Goal: Information Seeking & Learning: Compare options

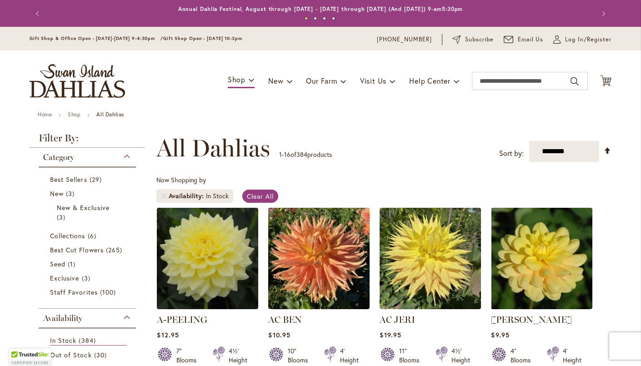
click at [366, 191] on div "Now Shopping by Availability In Stock Clear All" at bounding box center [383, 191] width 455 height 32
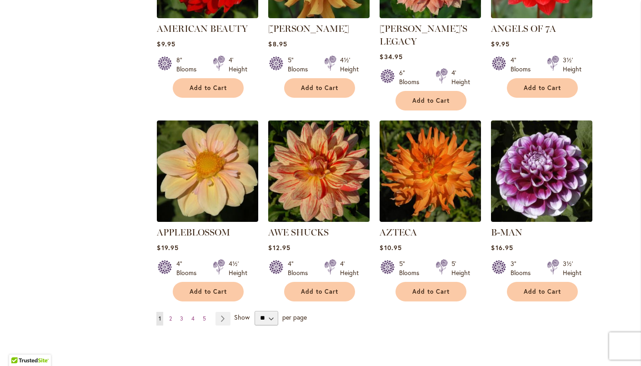
scroll to position [691, 0]
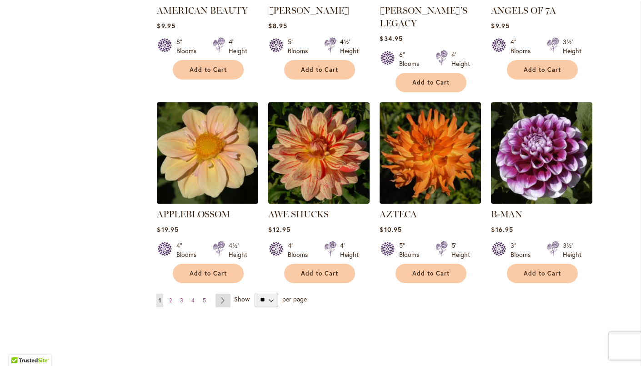
click at [224, 294] on link "Page Next" at bounding box center [222, 301] width 15 height 14
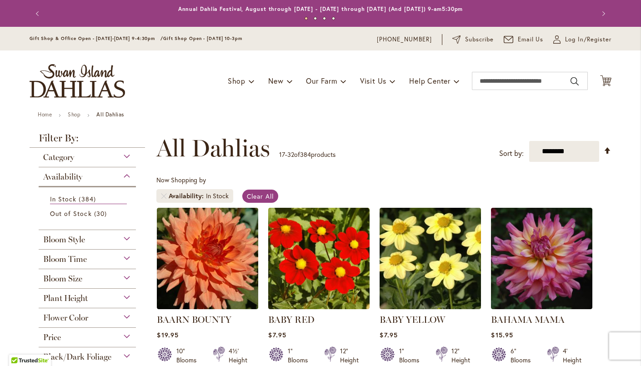
click at [328, 180] on div "Now Shopping by Availability In Stock Clear All" at bounding box center [383, 191] width 455 height 32
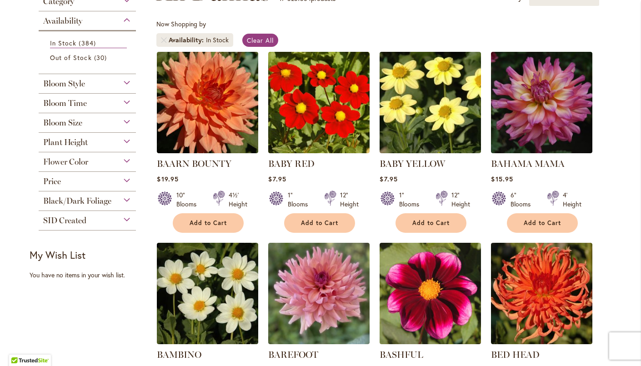
scroll to position [164, 0]
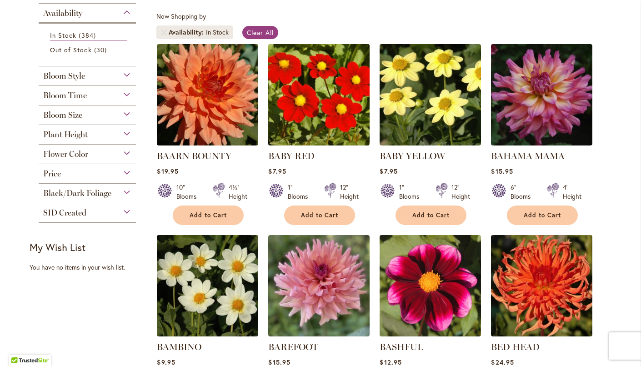
click at [340, 119] on img at bounding box center [319, 94] width 106 height 106
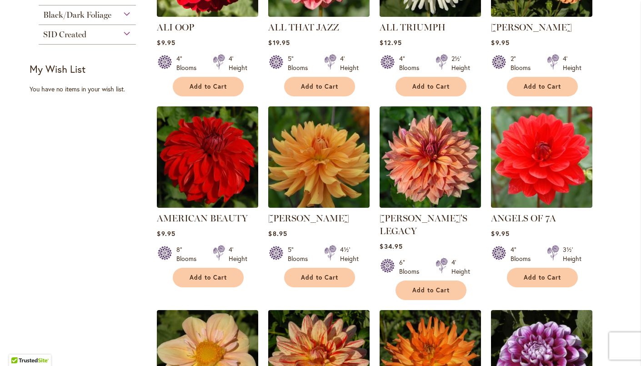
scroll to position [491, 0]
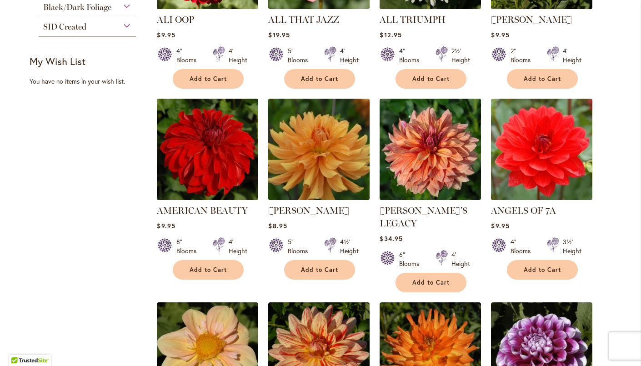
click at [338, 185] on img at bounding box center [319, 149] width 106 height 106
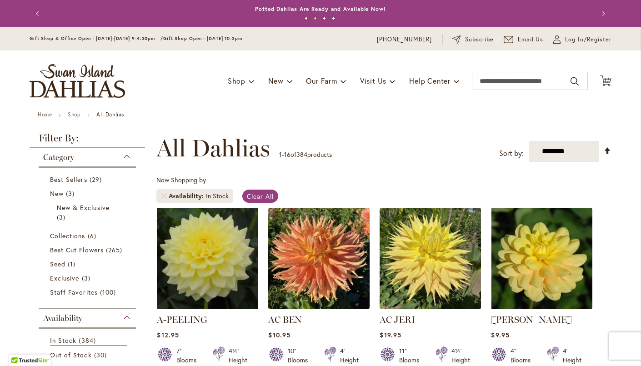
click at [282, 115] on ul "Home Shop All Dahlias" at bounding box center [321, 115] width 566 height 8
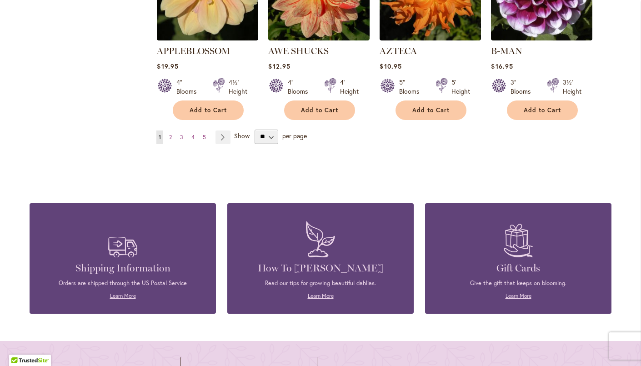
scroll to position [855, 0]
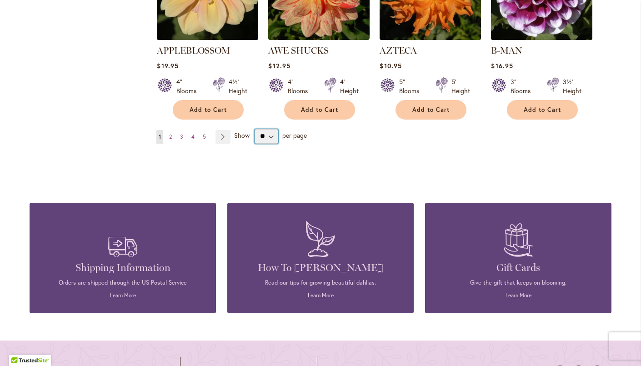
click at [273, 129] on select "** ** ** **" at bounding box center [267, 136] width 24 height 15
select select "**"
click at [255, 129] on select "** ** ** **" at bounding box center [267, 136] width 24 height 15
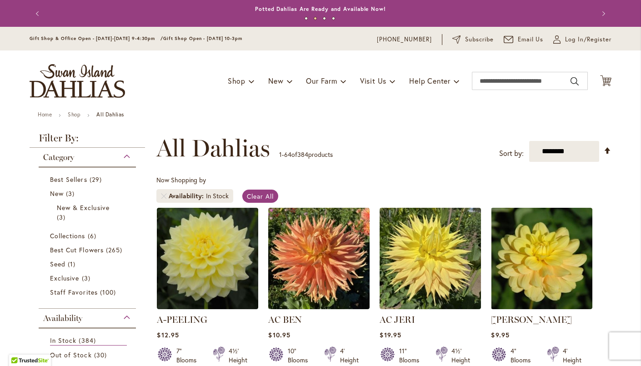
click at [426, 137] on div "**********" at bounding box center [383, 148] width 455 height 27
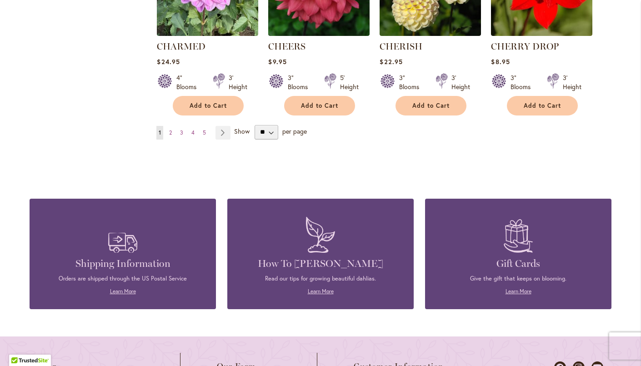
scroll to position [3200, 0]
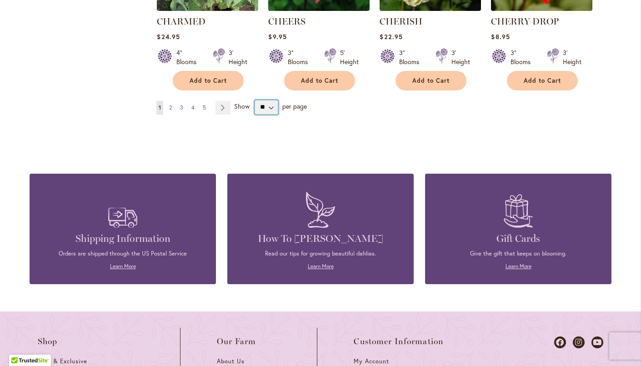
click at [271, 100] on select "** ** ** **" at bounding box center [267, 107] width 24 height 15
click at [225, 101] on link "Page Next" at bounding box center [222, 108] width 15 height 14
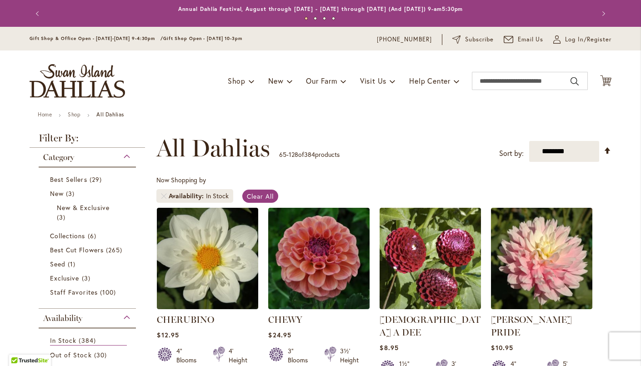
click at [342, 183] on div "Now Shopping by Availability In Stock Clear All" at bounding box center [383, 191] width 455 height 32
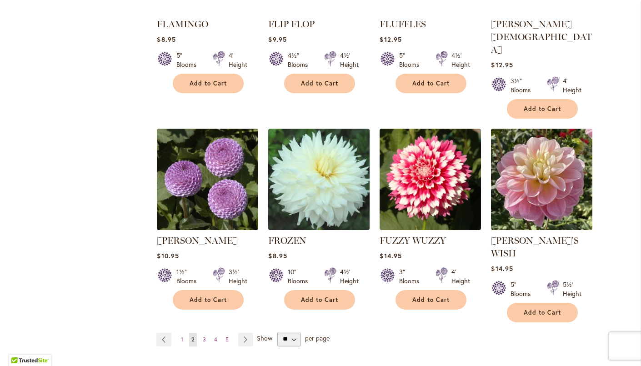
scroll to position [3091, 0]
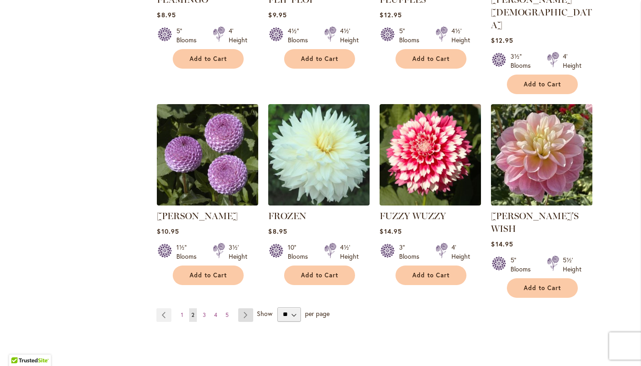
click at [246, 308] on link "Page Next" at bounding box center [245, 315] width 15 height 14
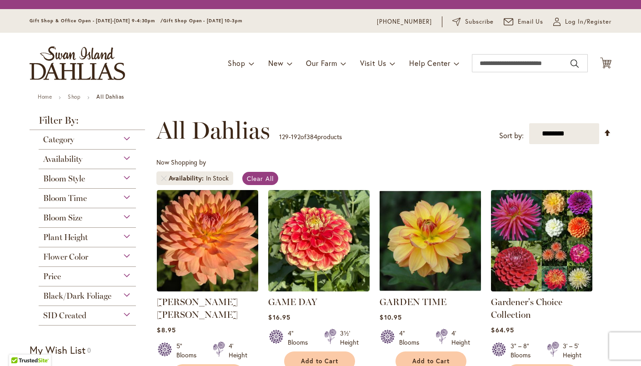
click at [299, 159] on div "Now Shopping by Availability In Stock Clear All" at bounding box center [383, 174] width 455 height 32
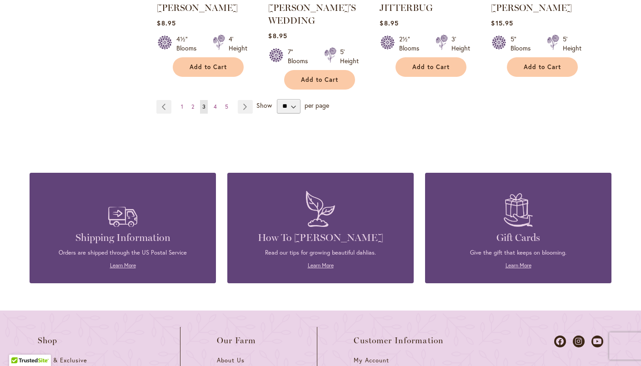
scroll to position [3273, 0]
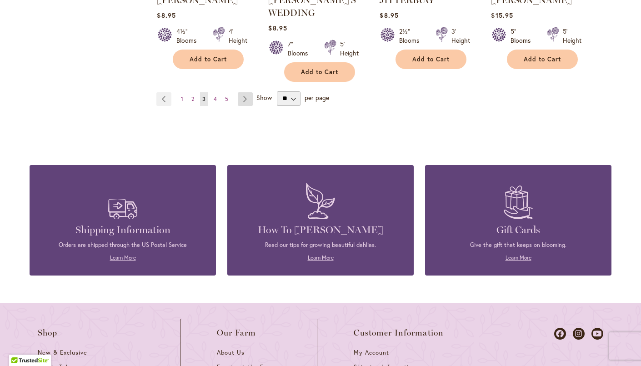
click at [245, 92] on link "Page Next" at bounding box center [245, 99] width 15 height 14
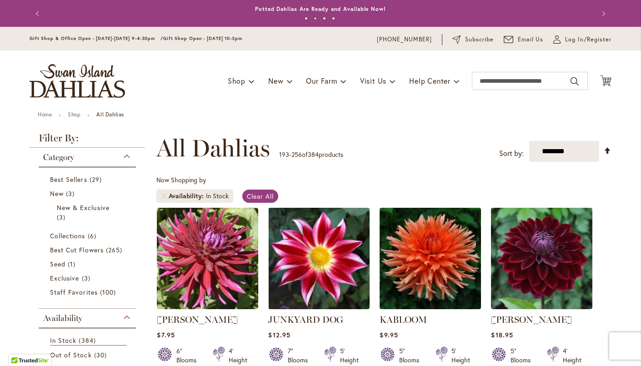
click at [355, 186] on div "Now Shopping by Availability In Stock Clear All" at bounding box center [383, 191] width 455 height 32
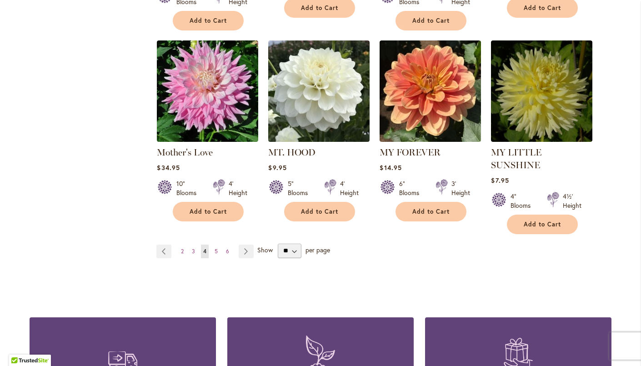
scroll to position [3109, 0]
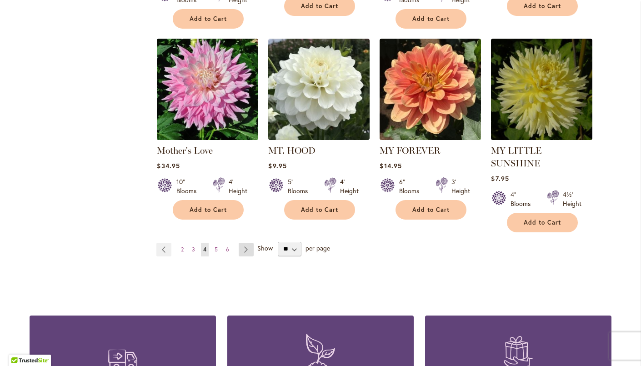
click at [244, 243] on link "Page Next" at bounding box center [246, 250] width 15 height 14
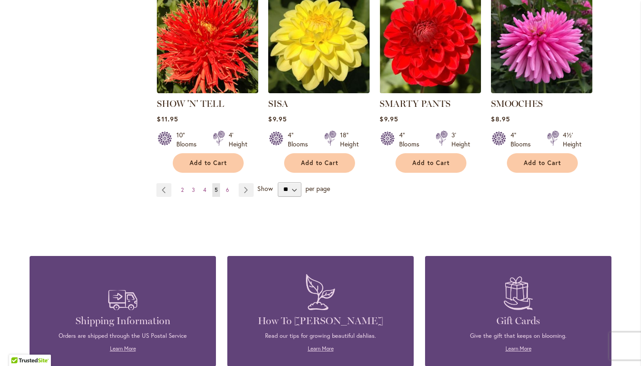
scroll to position [3164, 0]
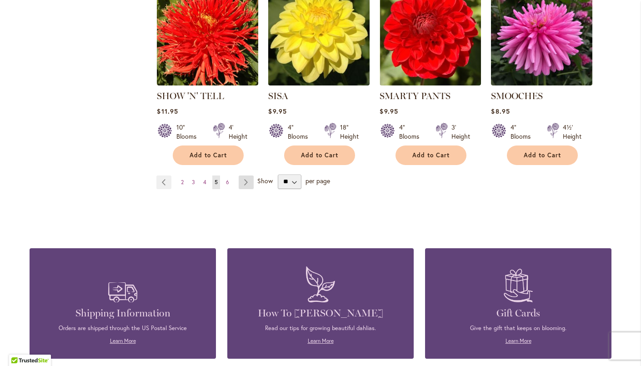
click at [243, 175] on link "Page Next" at bounding box center [246, 182] width 15 height 14
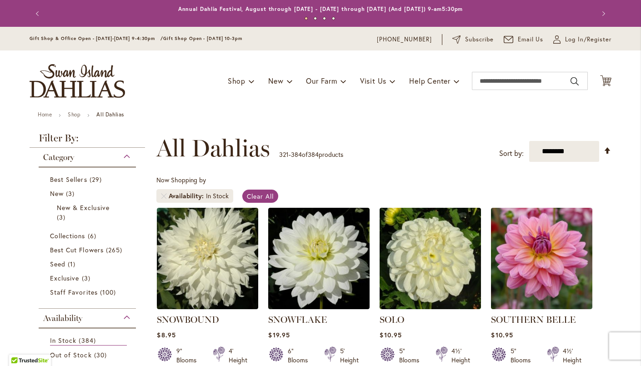
click at [262, 116] on ul "Home Shop All Dahlias" at bounding box center [321, 115] width 566 height 8
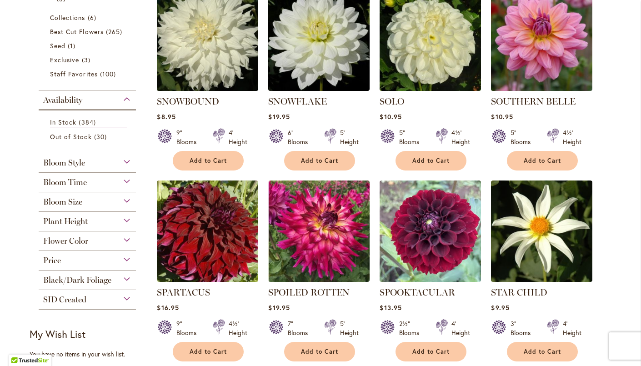
scroll to position [200, 0]
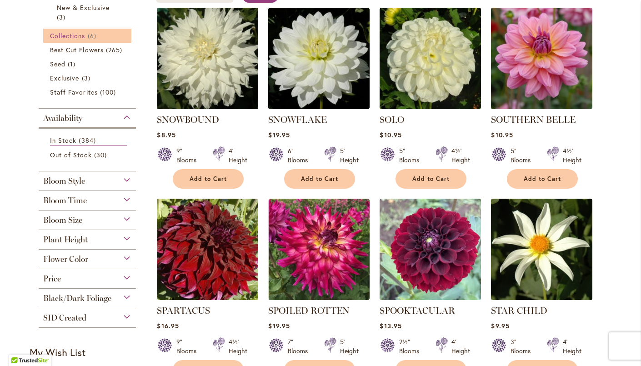
click at [84, 35] on span "Collections" at bounding box center [67, 35] width 35 height 9
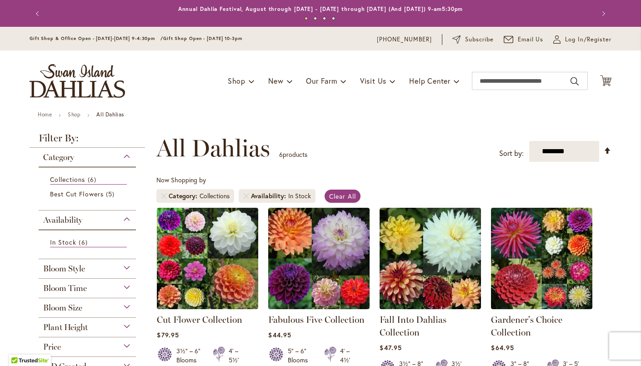
click at [295, 105] on div "Toggle Nav Shop Dahlia Tubers Collections Fresh Cut Dahlias Gardening Supplies …" at bounding box center [320, 80] width 600 height 61
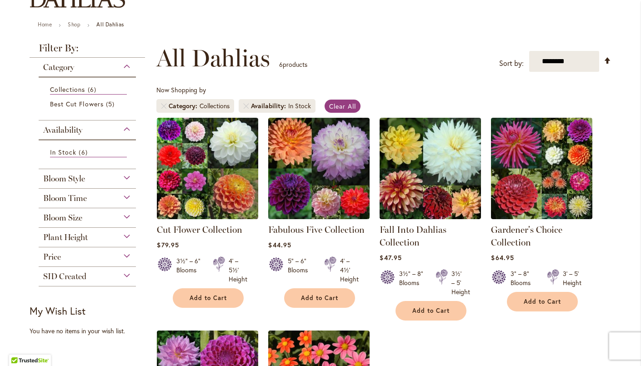
scroll to position [73, 0]
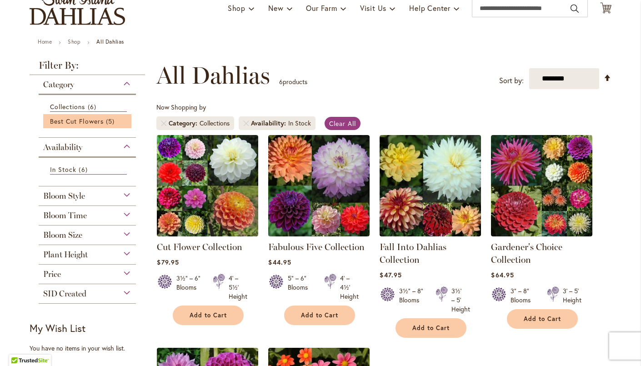
click at [92, 125] on li "Best Cut Flowers 5 items" at bounding box center [87, 121] width 88 height 14
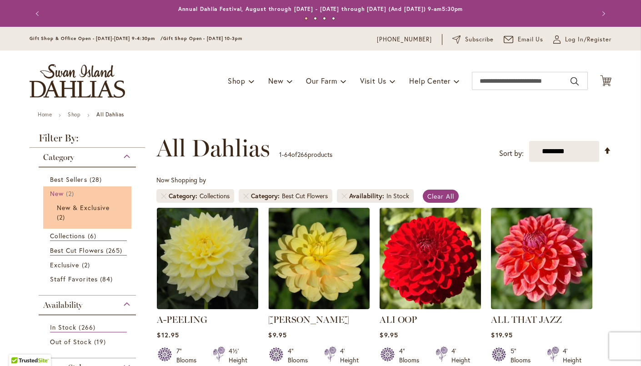
click at [109, 192] on link "New 2 items" at bounding box center [88, 194] width 77 height 10
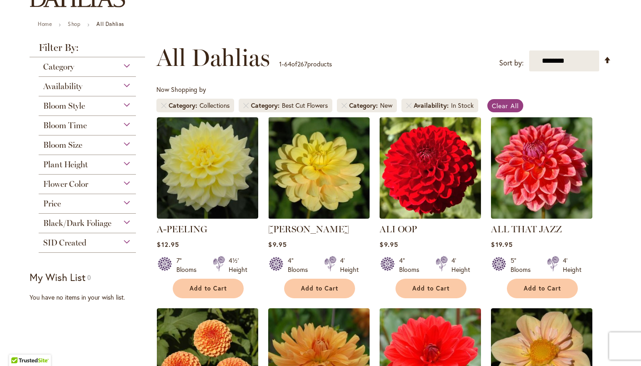
scroll to position [55, 0]
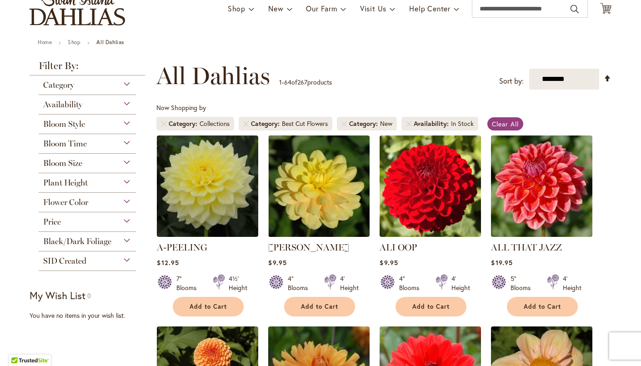
click at [130, 84] on div "Category" at bounding box center [87, 82] width 97 height 15
click at [129, 84] on div "Category" at bounding box center [87, 82] width 97 height 15
click at [69, 87] on span "Category" at bounding box center [58, 85] width 31 height 10
click at [118, 121] on div "Bloom Style" at bounding box center [87, 122] width 97 height 15
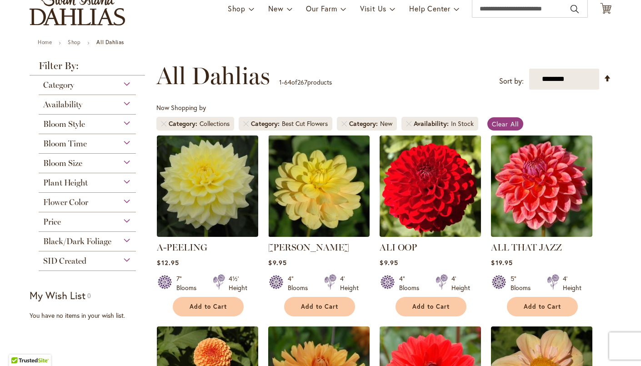
click at [125, 121] on div "Bloom Style" at bounding box center [87, 122] width 97 height 15
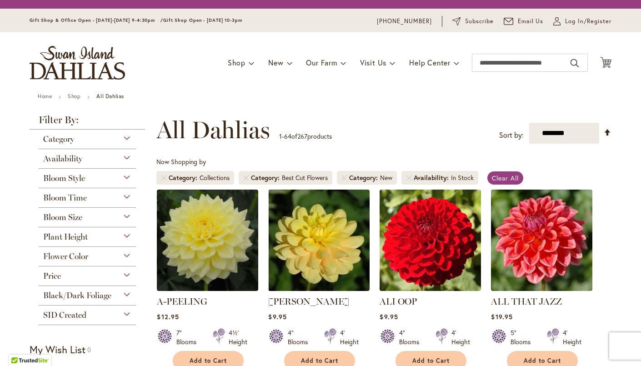
scroll to position [0, 0]
